Goal: Check status: Check status

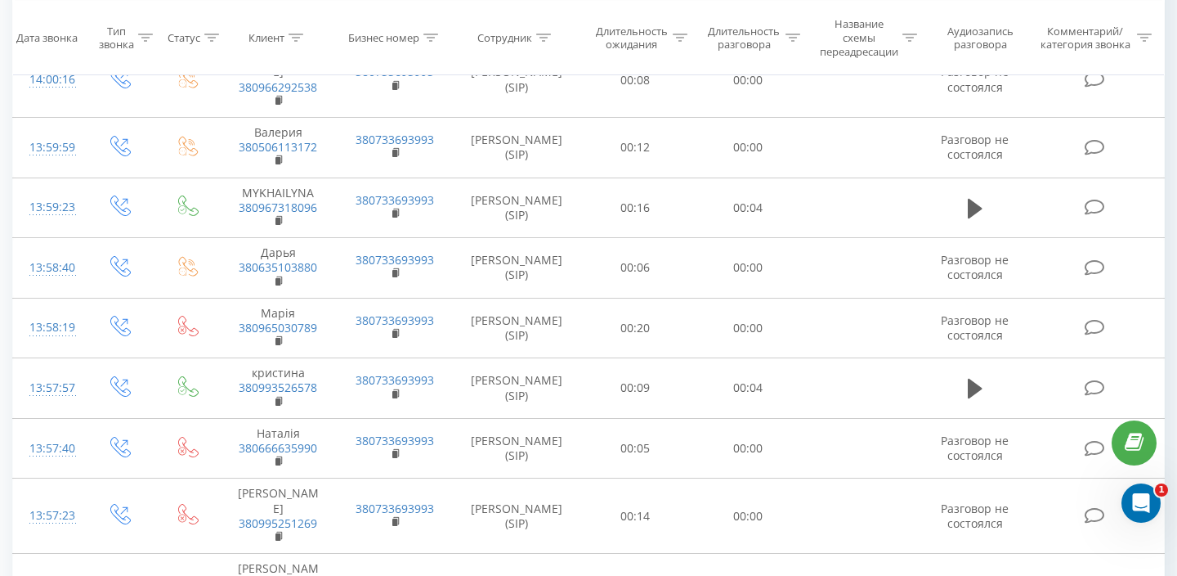
scroll to position [6349, 0]
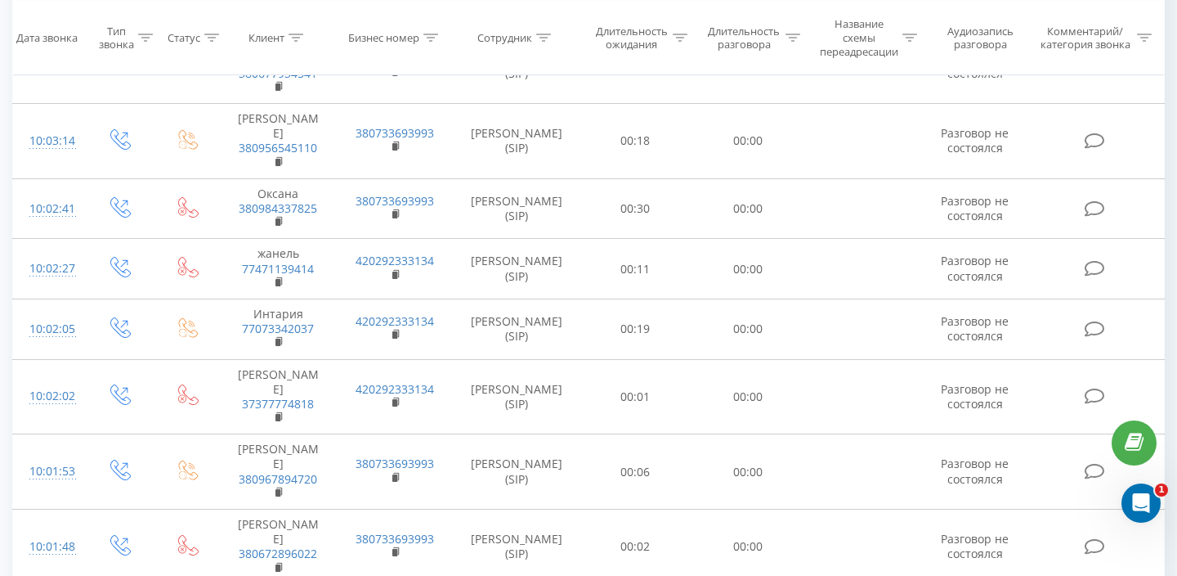
scroll to position [4360, 0]
